Goal: Check status: Check status

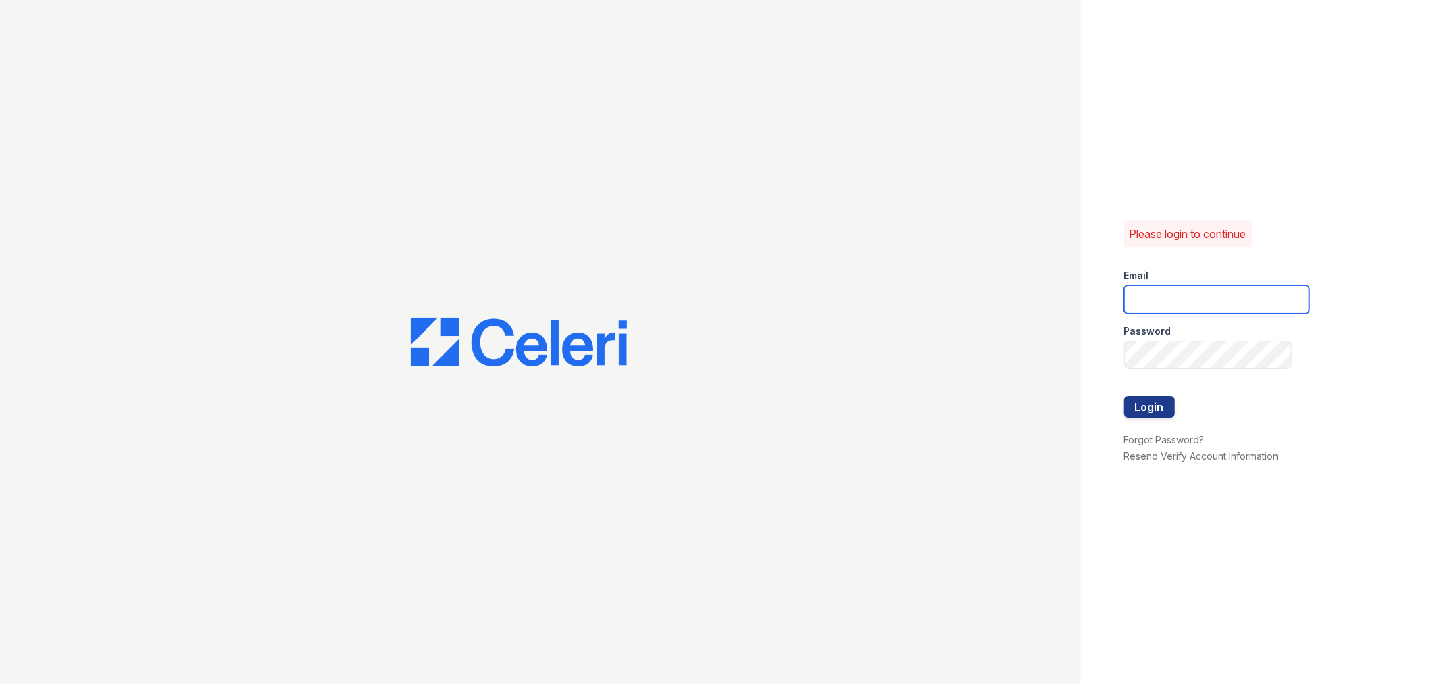
type input "pennstation2@cafmanagement.com"
click at [1150, 409] on button "Login" at bounding box center [1149, 407] width 51 height 22
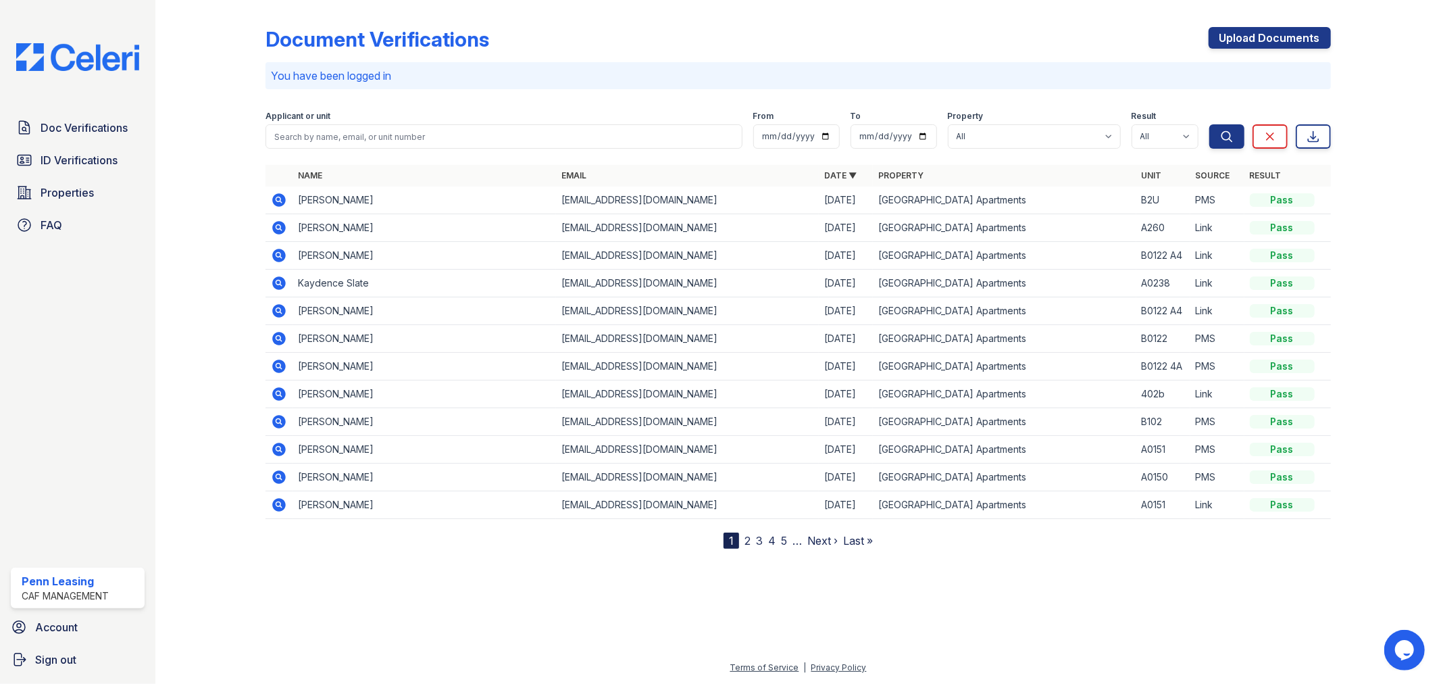
click at [746, 541] on link "2" at bounding box center [747, 541] width 6 height 14
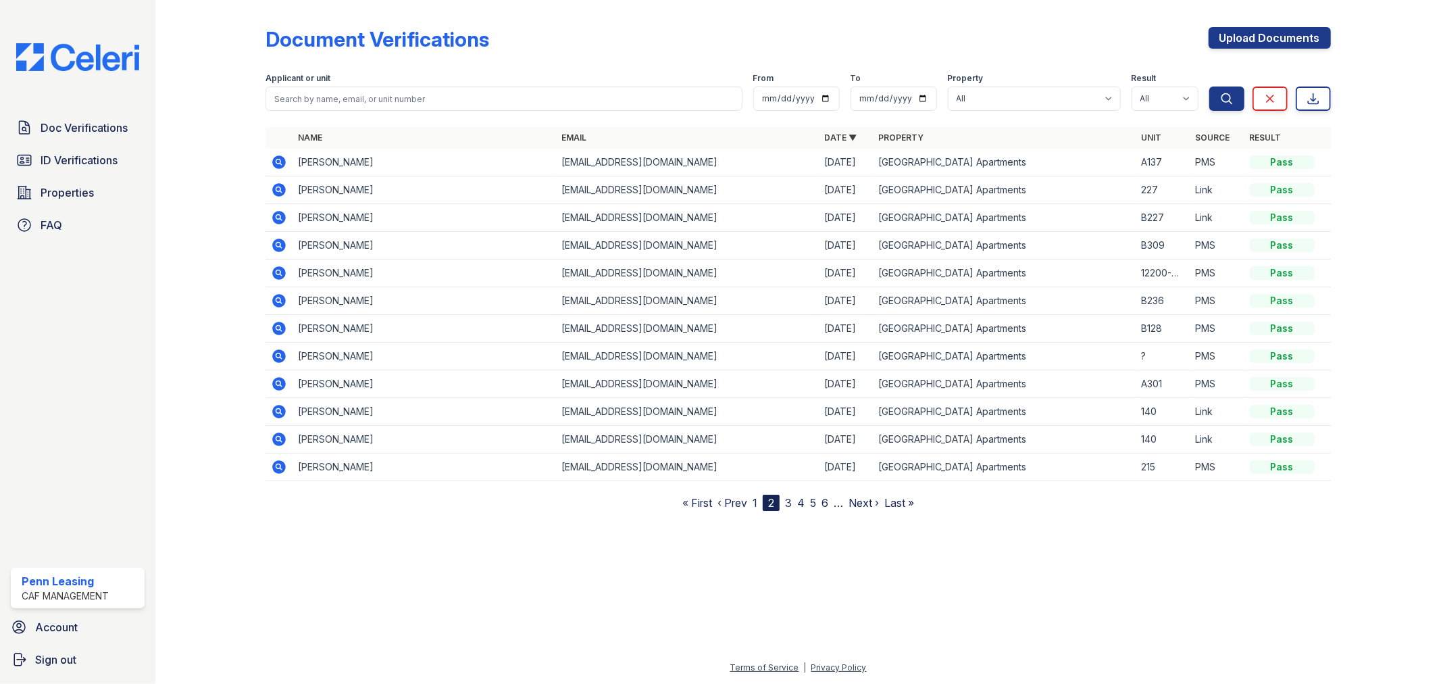
click at [789, 502] on link "3" at bounding box center [788, 503] width 7 height 14
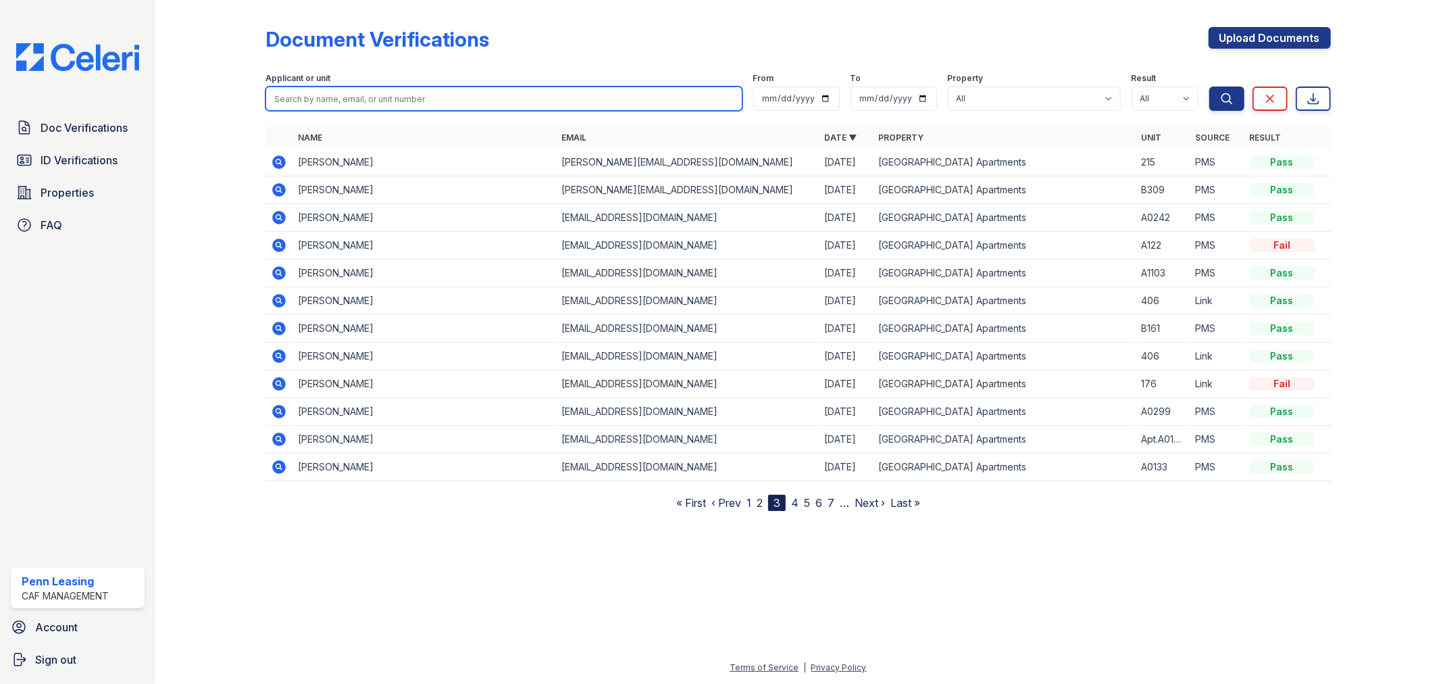
click at [336, 110] on input "search" at bounding box center [503, 98] width 476 height 24
click at [332, 105] on input "search" at bounding box center [503, 98] width 476 height 24
type input "e"
click at [332, 105] on input "search" at bounding box center [503, 98] width 476 height 24
click at [320, 103] on input "search" at bounding box center [503, 98] width 476 height 24
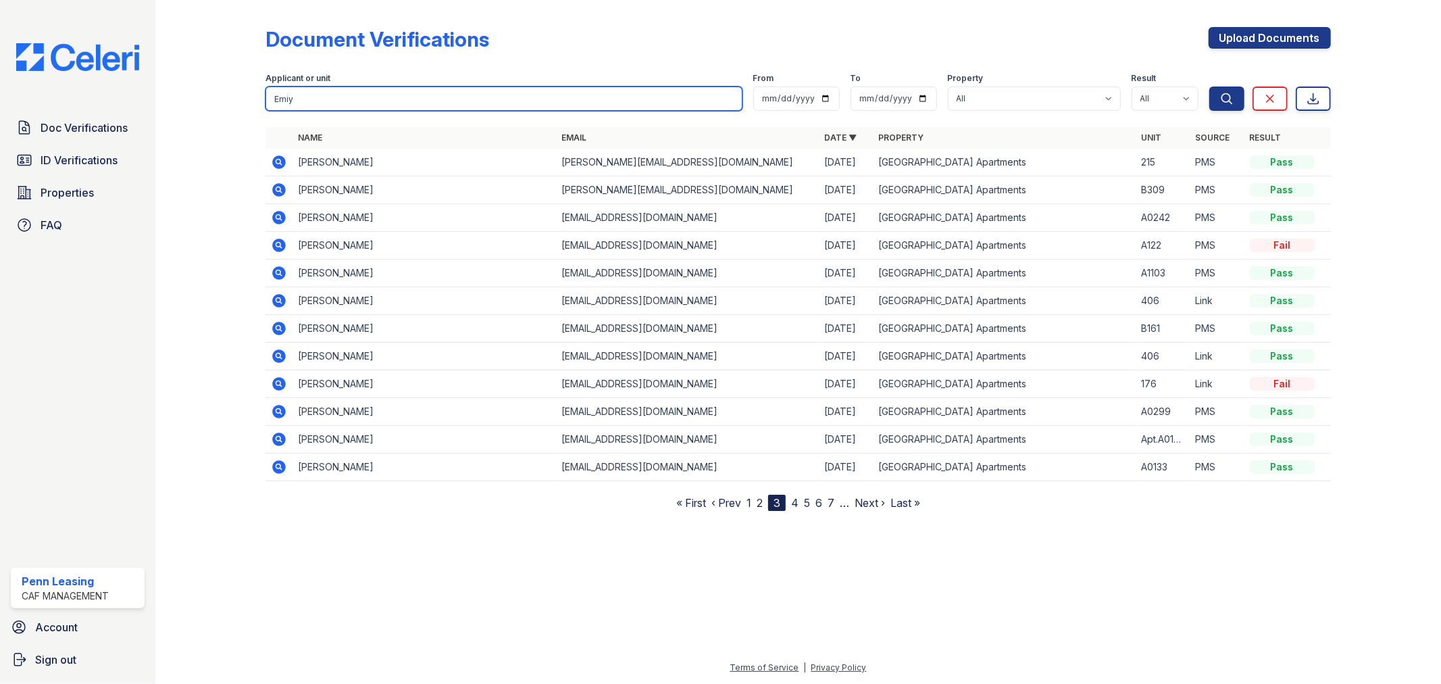
type input "Emiy"
click at [1209, 86] on button "Search" at bounding box center [1226, 98] width 35 height 24
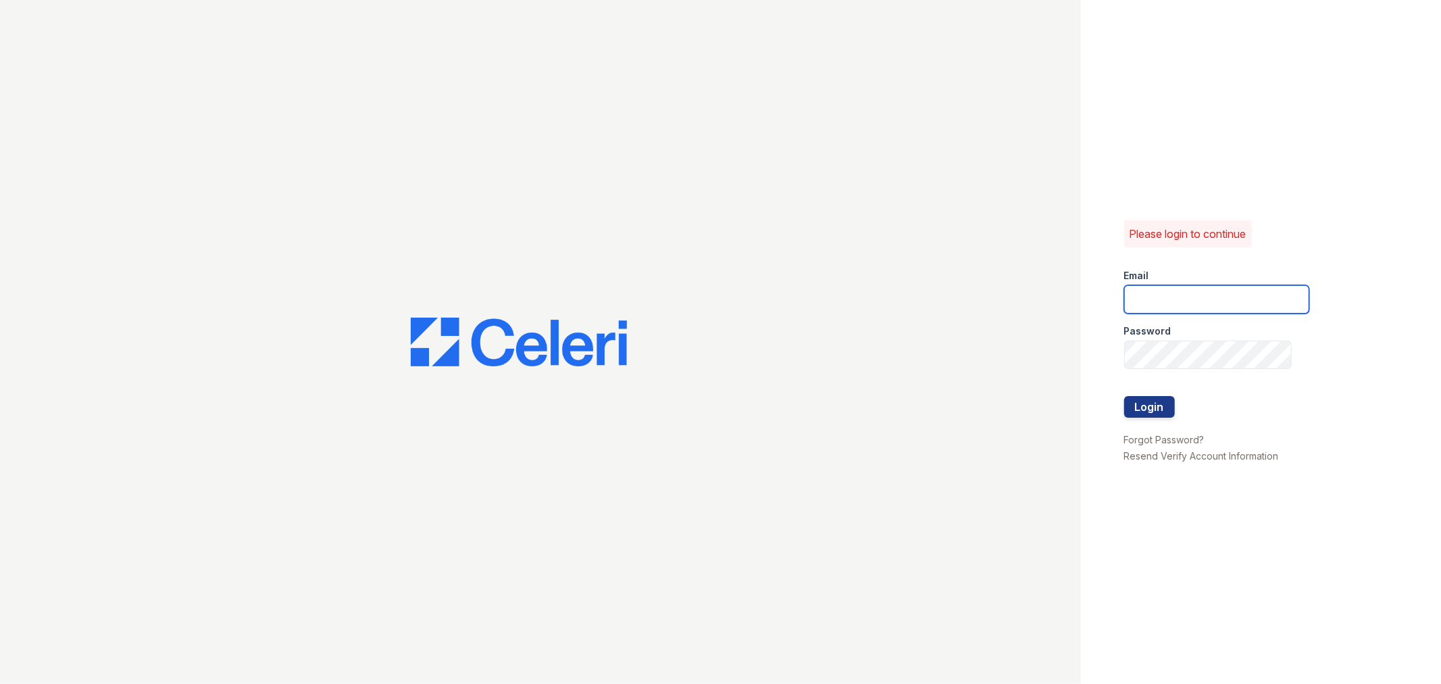
click at [1186, 293] on input "email" at bounding box center [1216, 299] width 185 height 28
type input "pennstation2@cafmanagement.com"
click at [1152, 403] on button "Login" at bounding box center [1149, 407] width 51 height 22
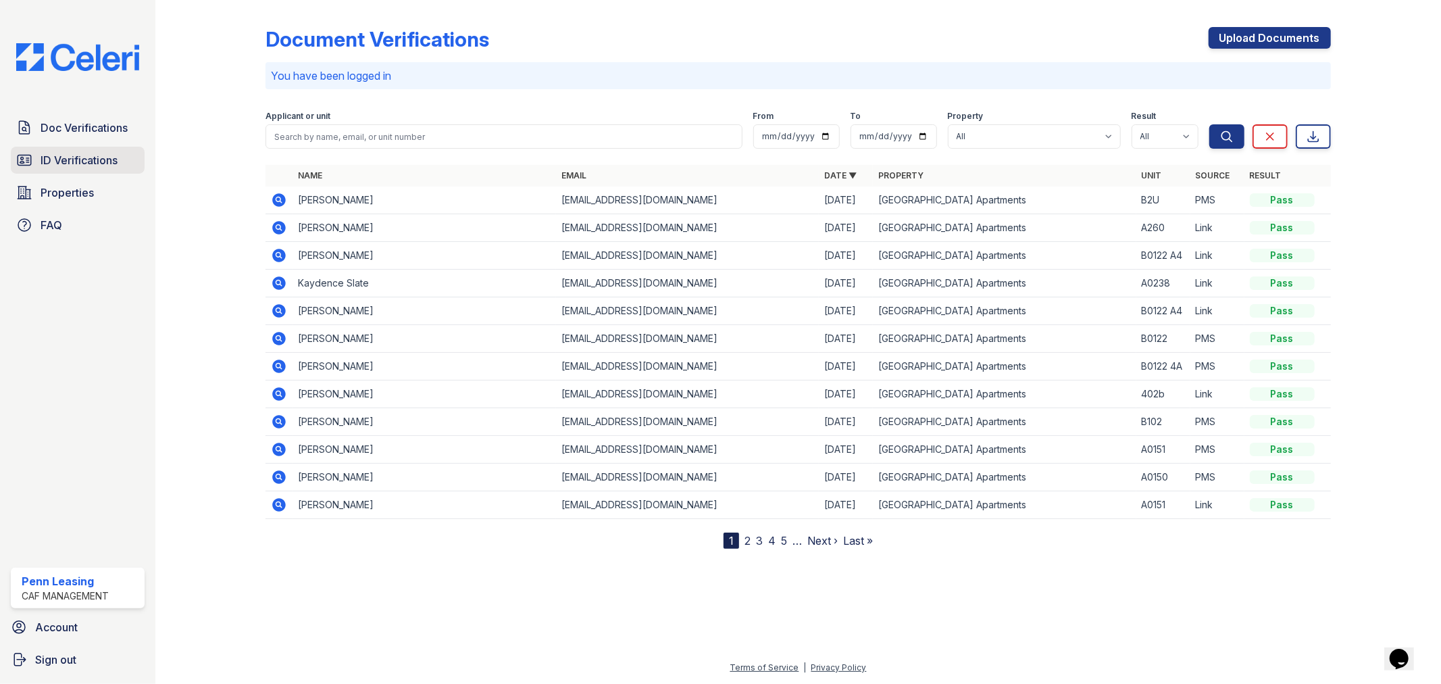
click at [76, 153] on span "ID Verifications" at bounding box center [79, 160] width 77 height 16
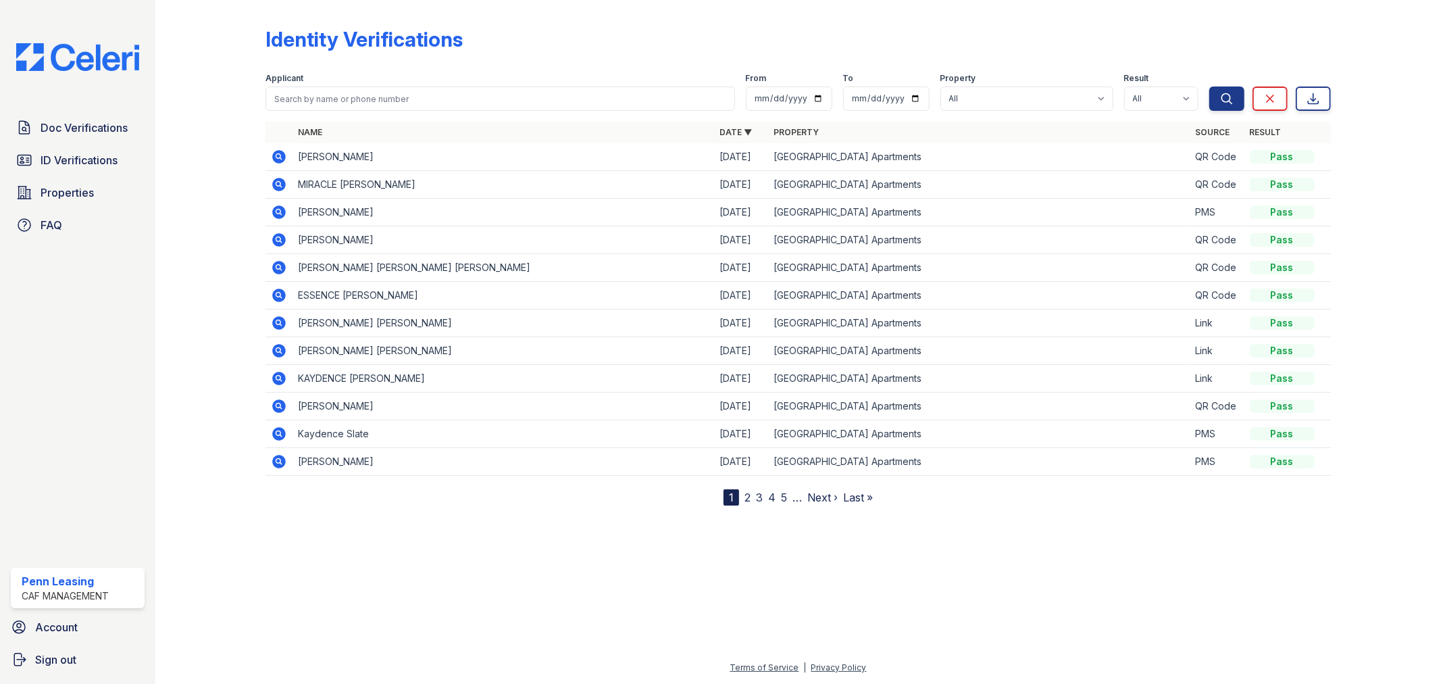
click at [276, 151] on icon at bounding box center [280, 157] width 14 height 14
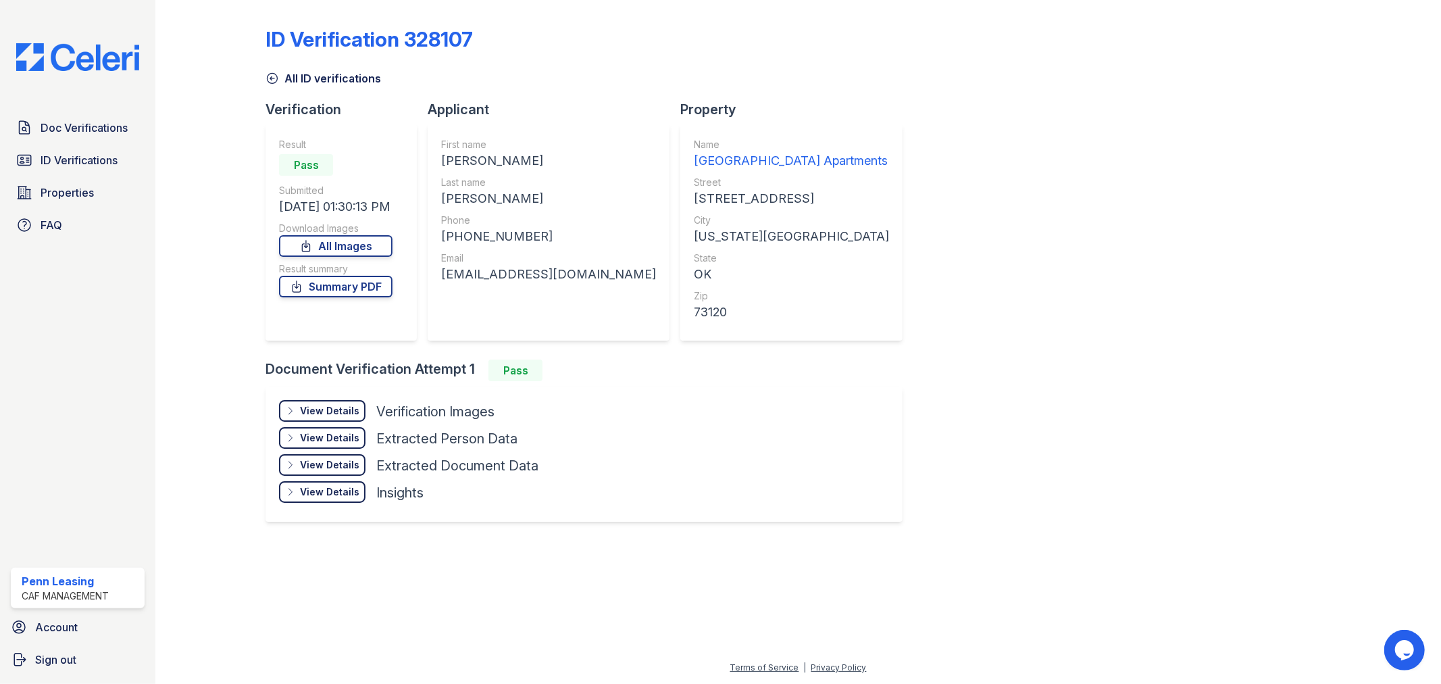
click at [309, 404] on div "View Details" at bounding box center [329, 411] width 59 height 14
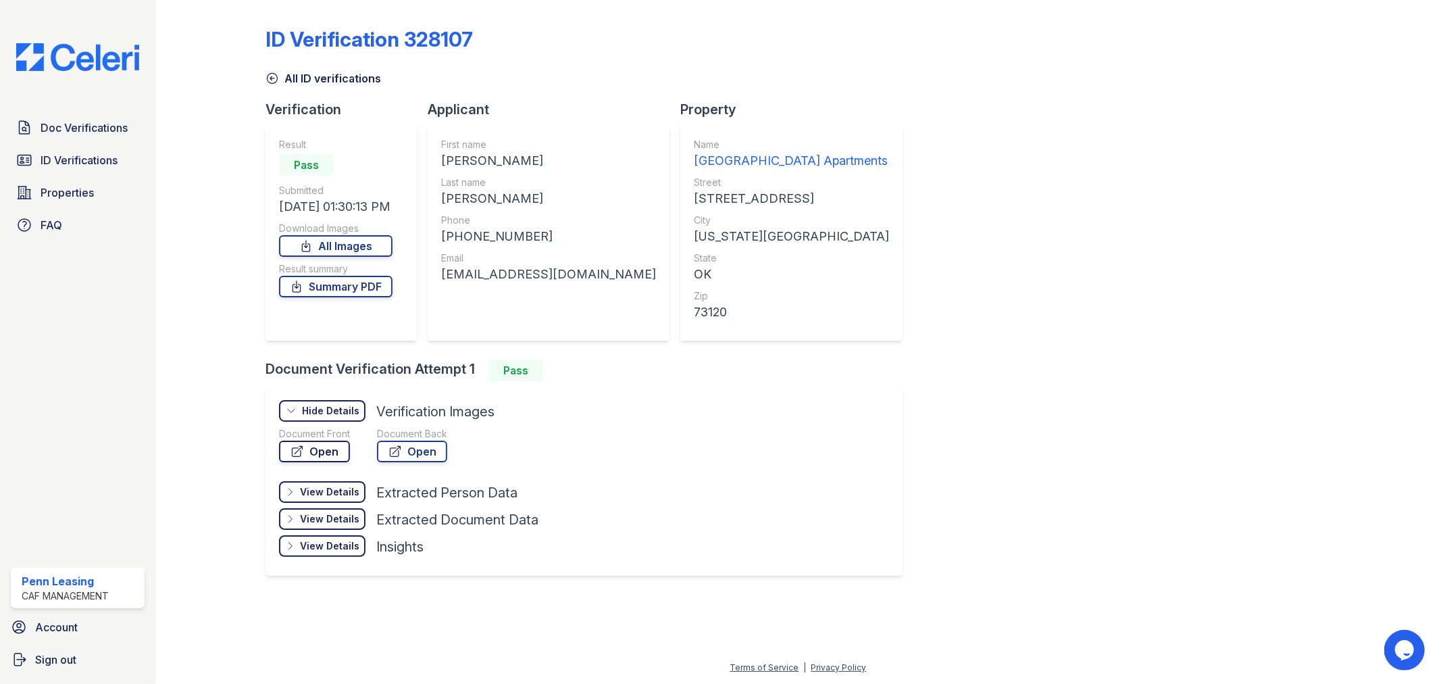
click at [309, 447] on link "Open" at bounding box center [314, 451] width 71 height 22
click at [419, 446] on link "Open" at bounding box center [412, 451] width 70 height 22
